Goal: Transaction & Acquisition: Purchase product/service

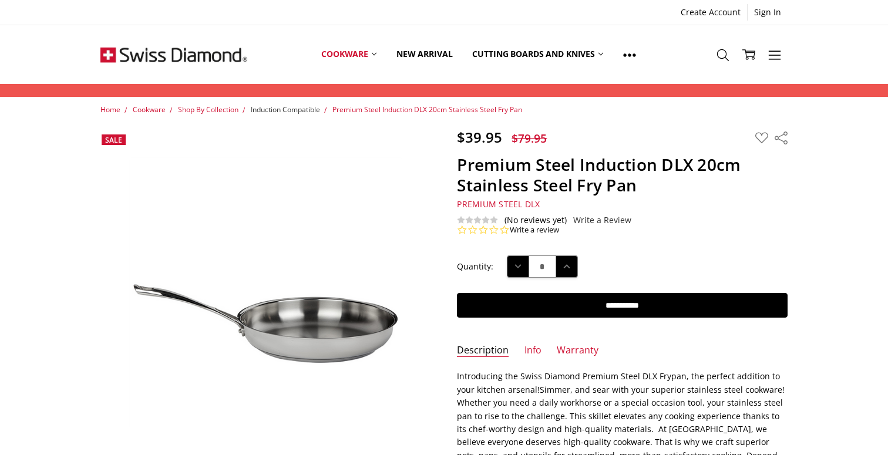
click at [302, 112] on span "Induction Compatible" at bounding box center [285, 110] width 69 height 10
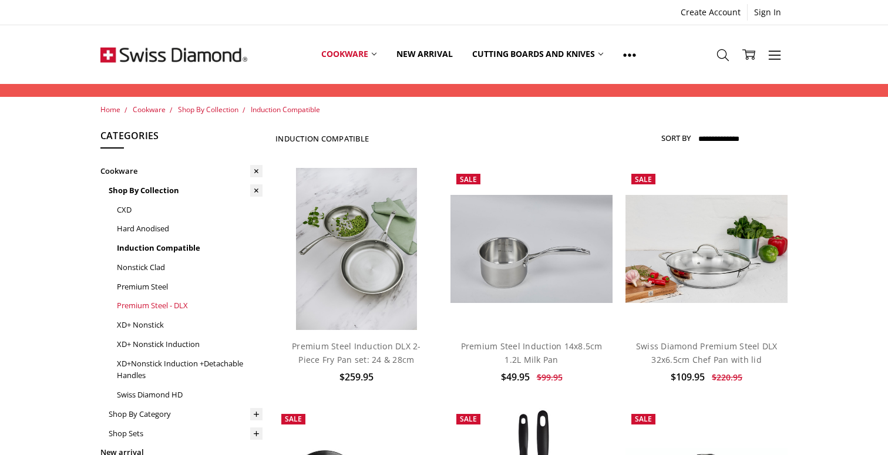
click at [155, 304] on link "Premium Steel - DLX" at bounding box center [190, 305] width 146 height 19
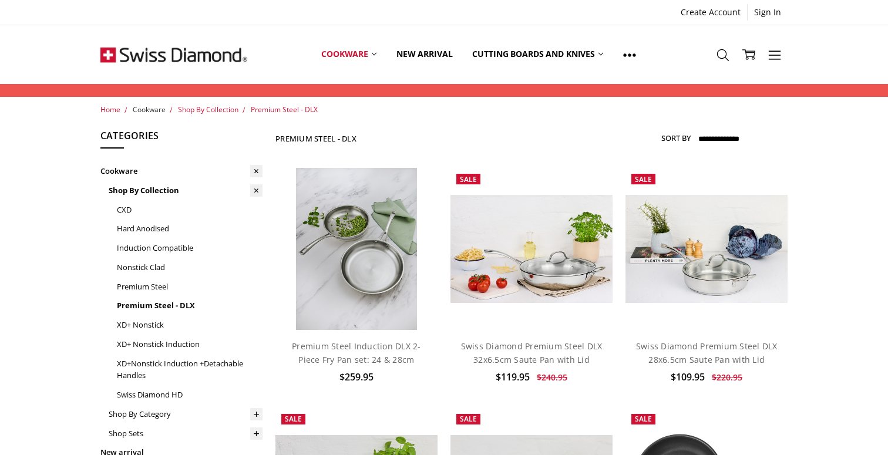
click at [144, 109] on span "Cookware" at bounding box center [149, 110] width 33 height 10
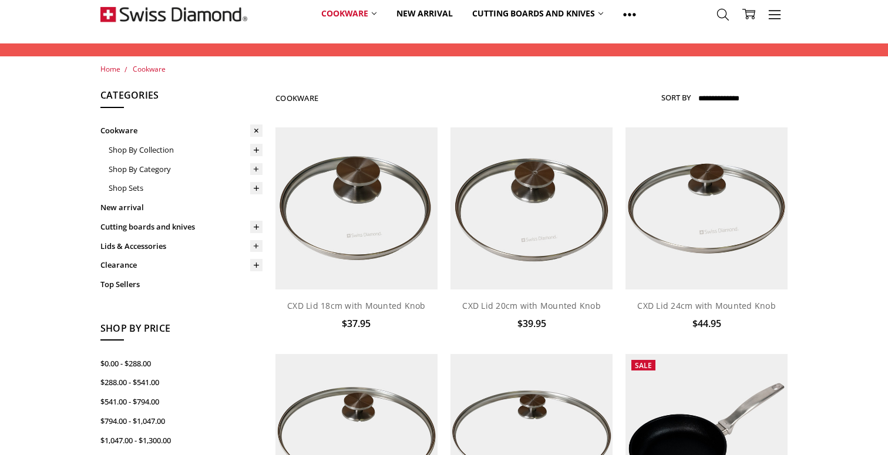
scroll to position [52, 0]
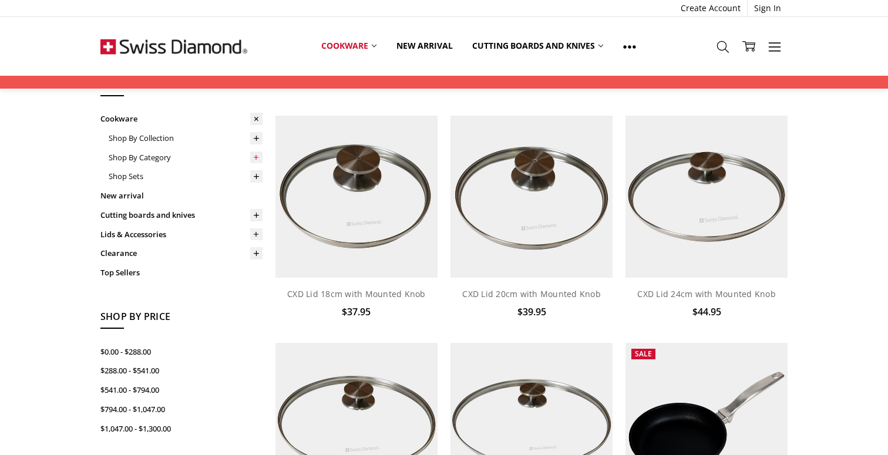
click at [257, 159] on icon at bounding box center [256, 157] width 9 height 9
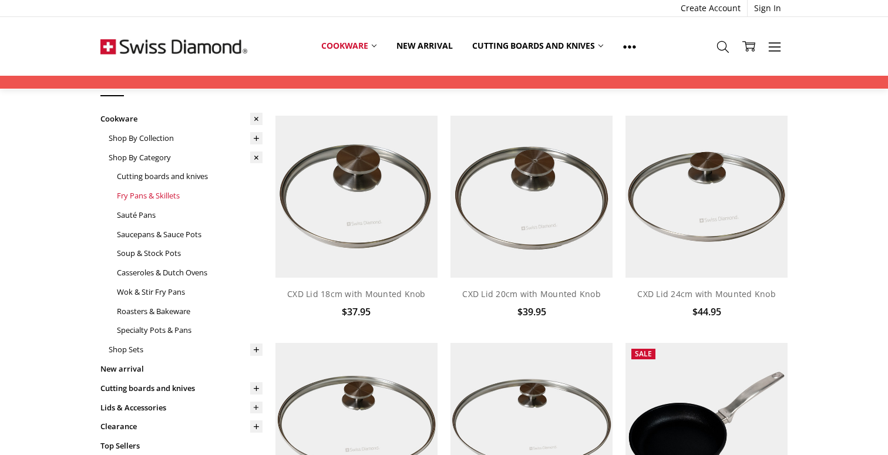
click at [150, 196] on link "Fry Pans & Skillets" at bounding box center [190, 195] width 146 height 19
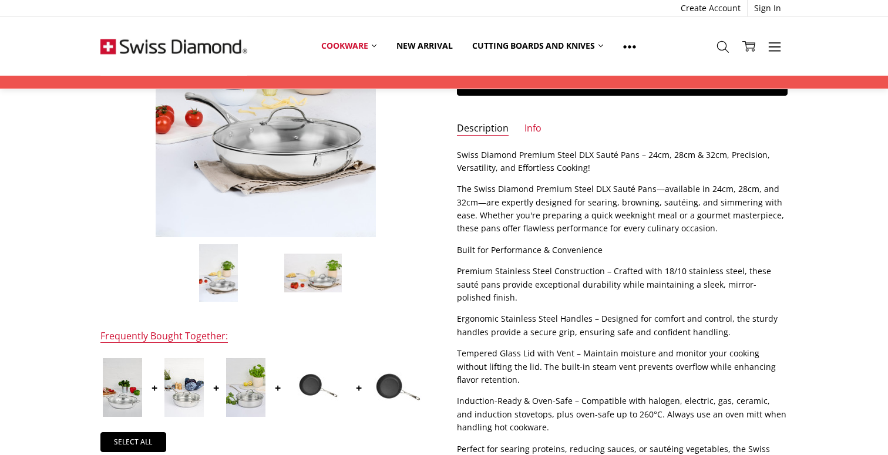
scroll to position [224, 0]
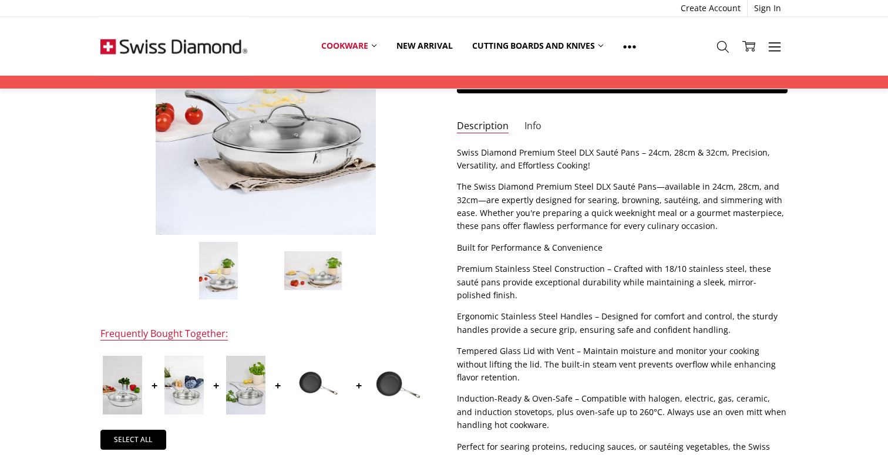
click at [532, 127] on link "Info" at bounding box center [532, 127] width 17 height 14
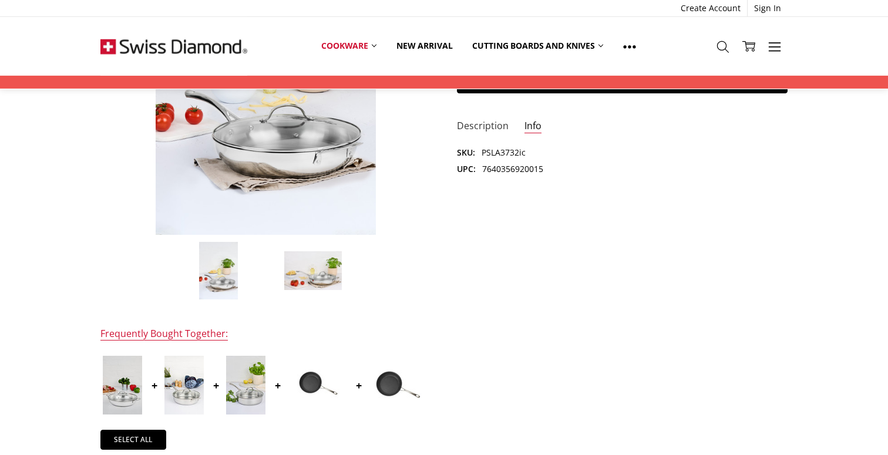
click at [491, 129] on link "Description" at bounding box center [483, 127] width 52 height 14
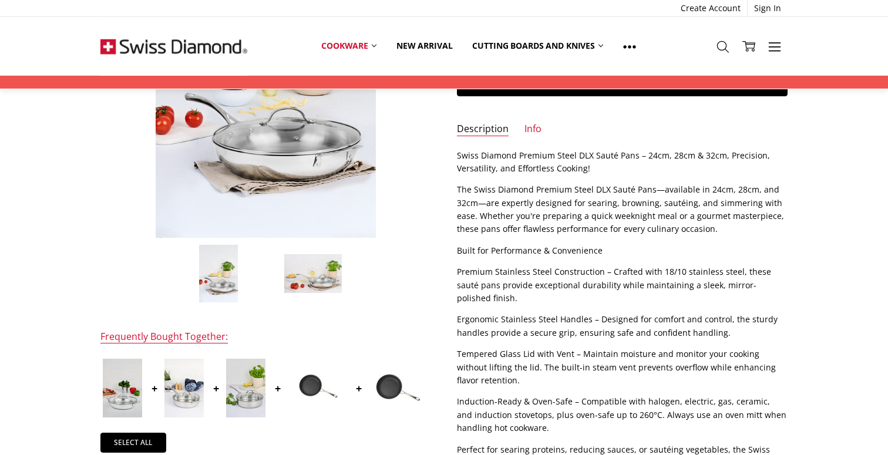
scroll to position [0, 0]
